Goal: Find contact information: Find contact information

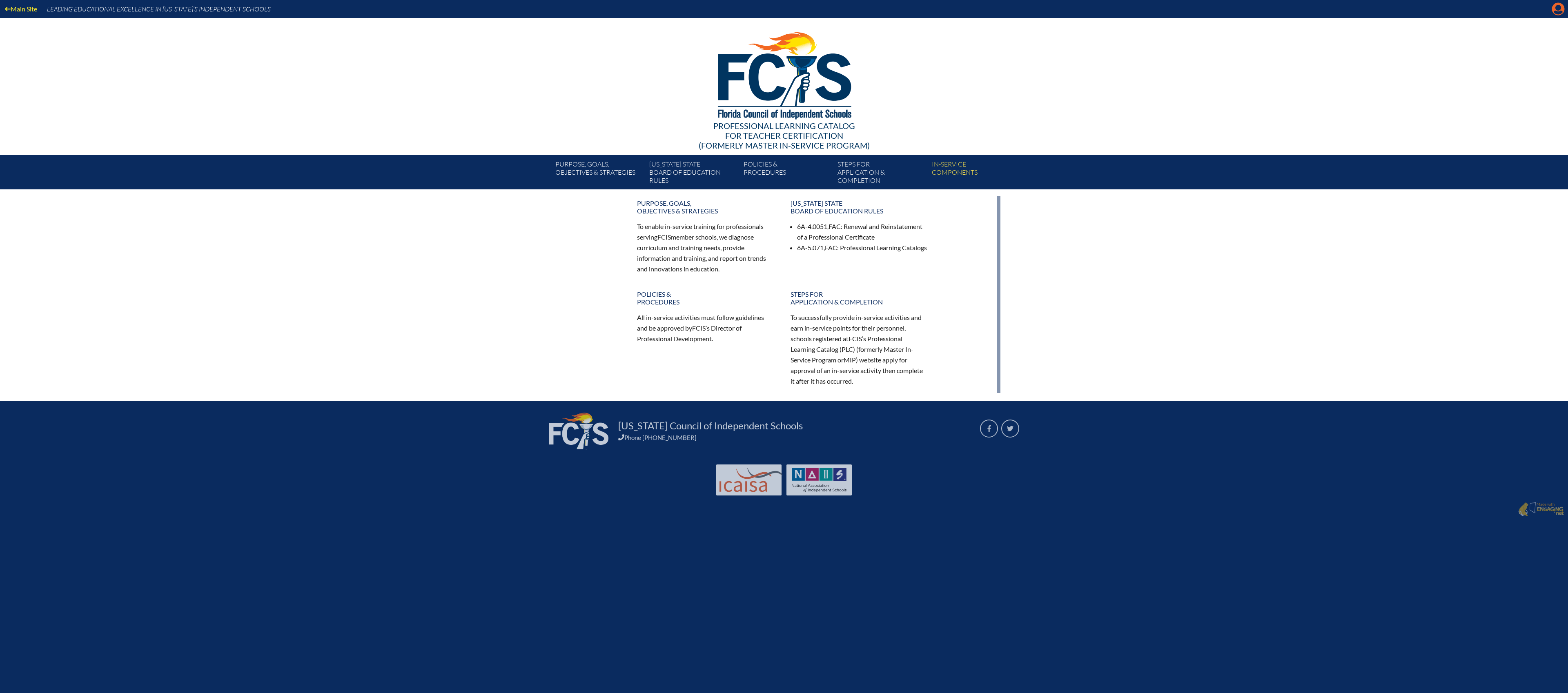
click at [1557, 7] on icon "Manage account" at bounding box center [1558, 9] width 13 height 13
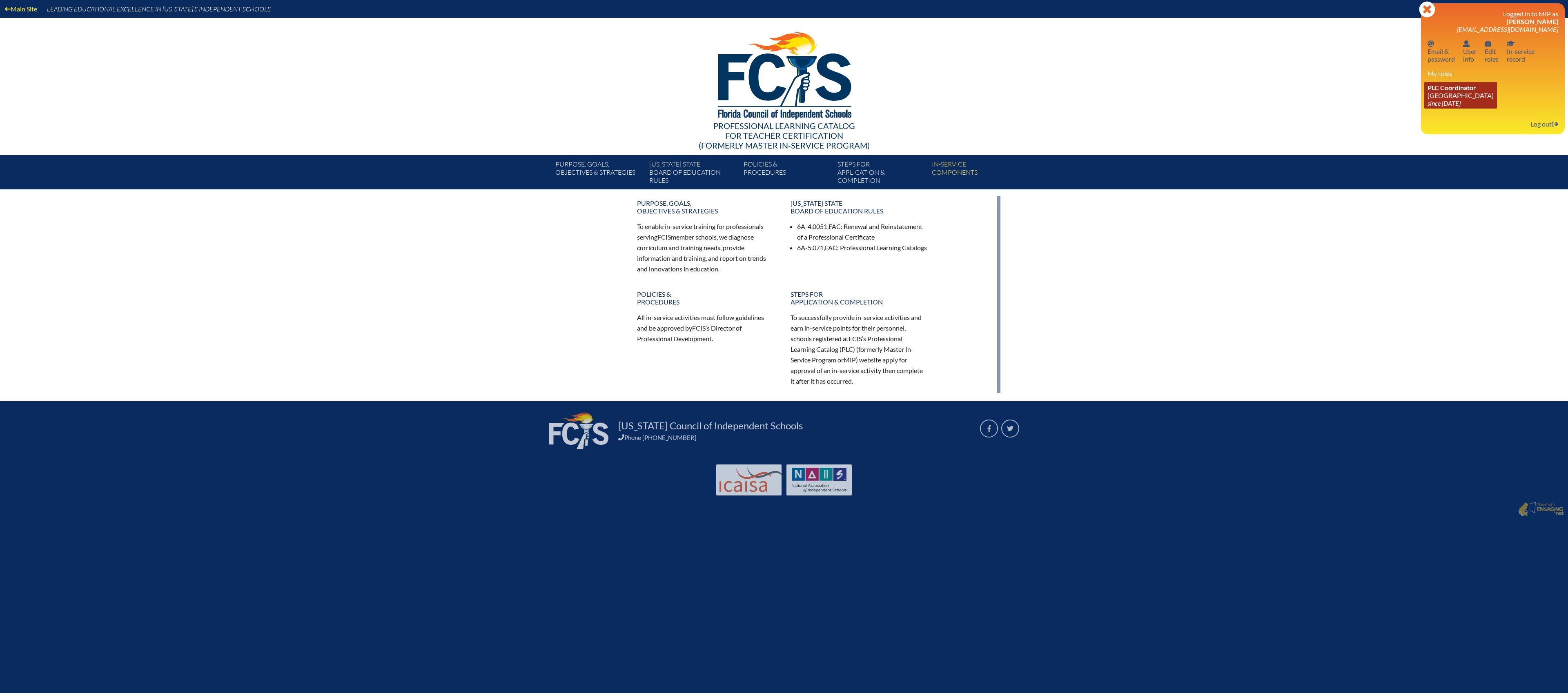
click at [1476, 98] on link "PLC Coordinator [GEOGRAPHIC_DATA] since [DATE]" at bounding box center [1460, 96] width 72 height 27
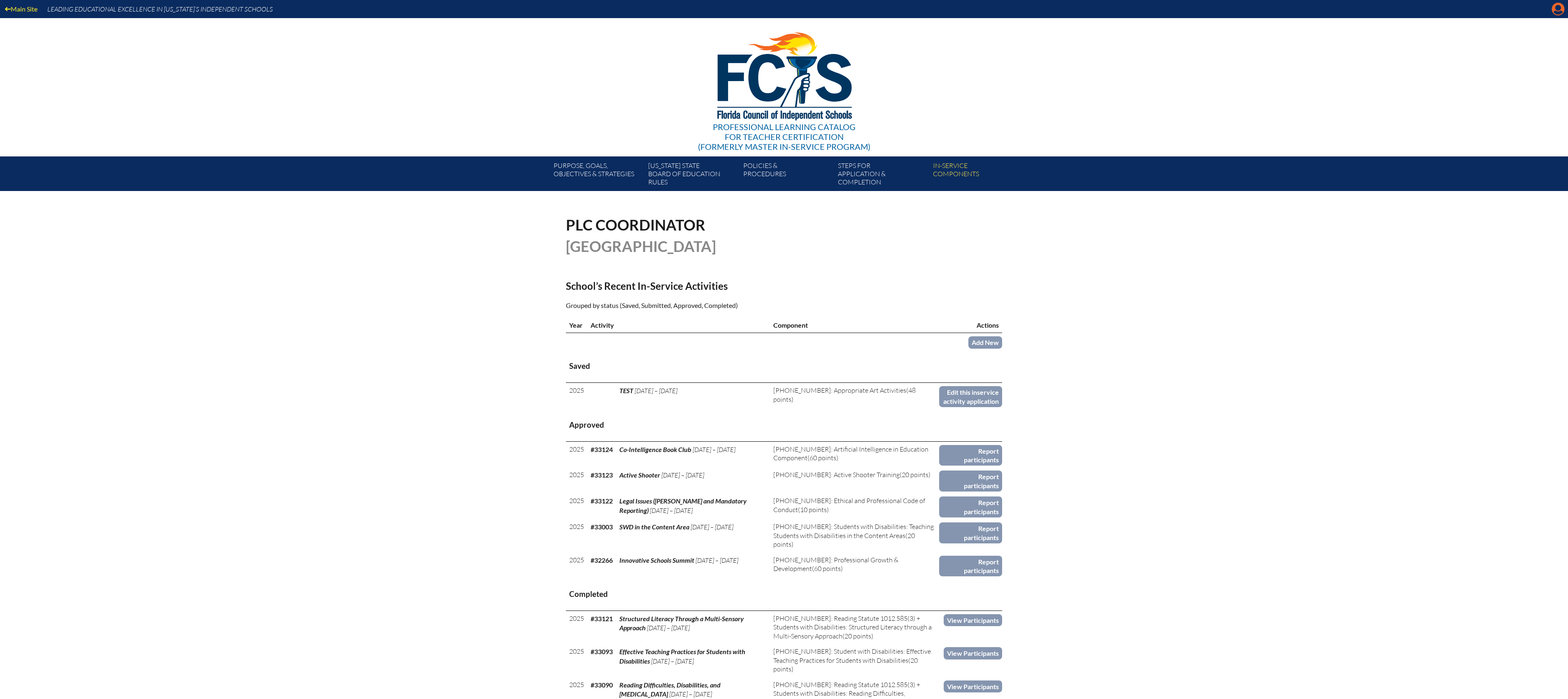
click at [1554, 9] on icon at bounding box center [1558, 9] width 13 height 13
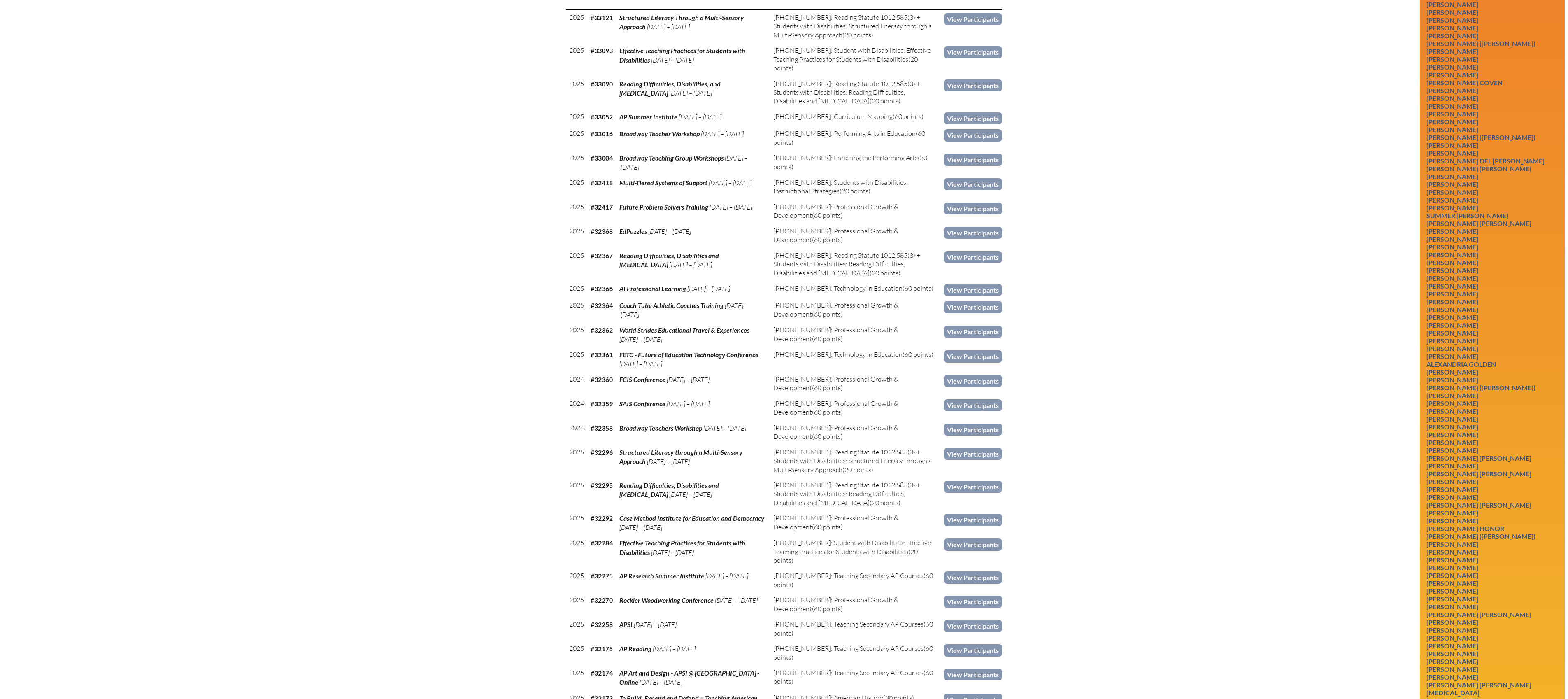
scroll to position [632, 0]
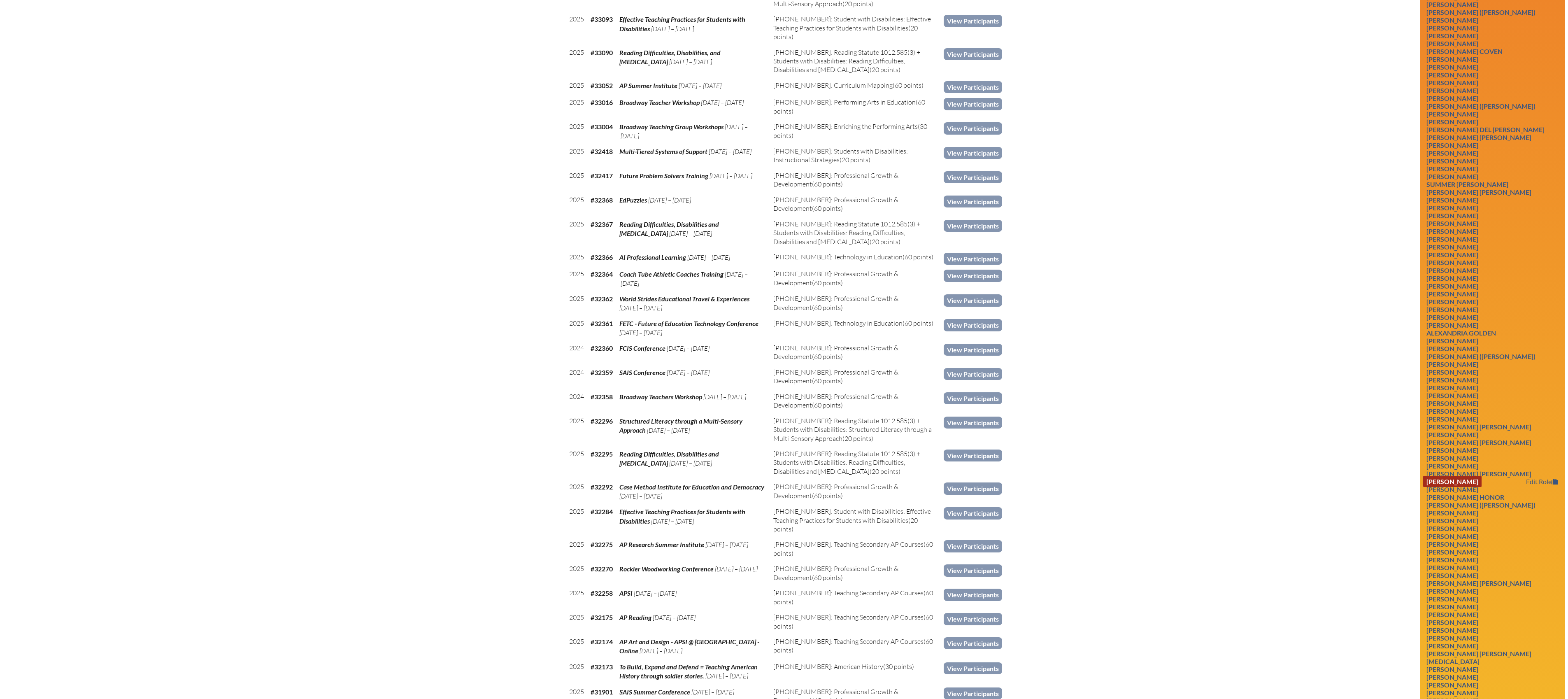
click at [1451, 487] on link "Megan Hill" at bounding box center [1452, 481] width 58 height 11
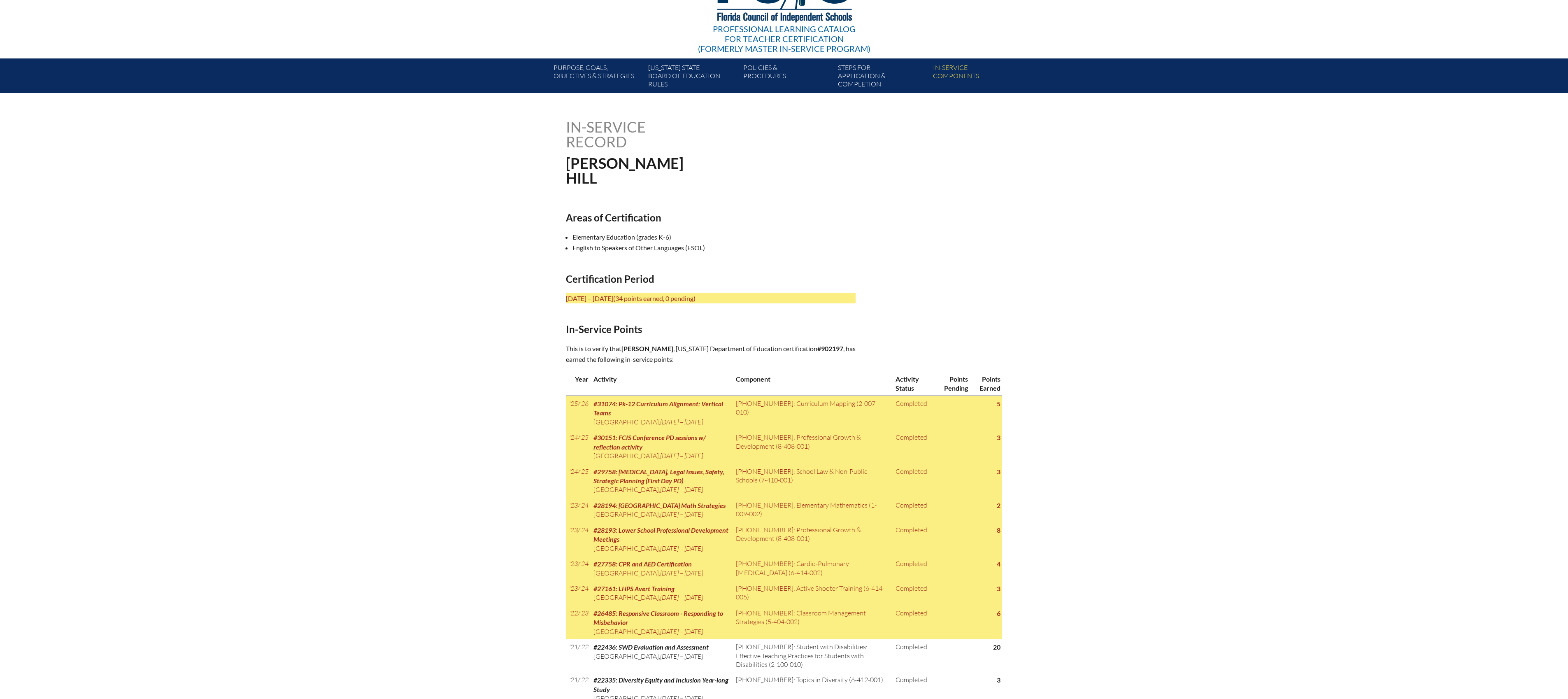
scroll to position [95, 0]
